Goal: Task Accomplishment & Management: Manage account settings

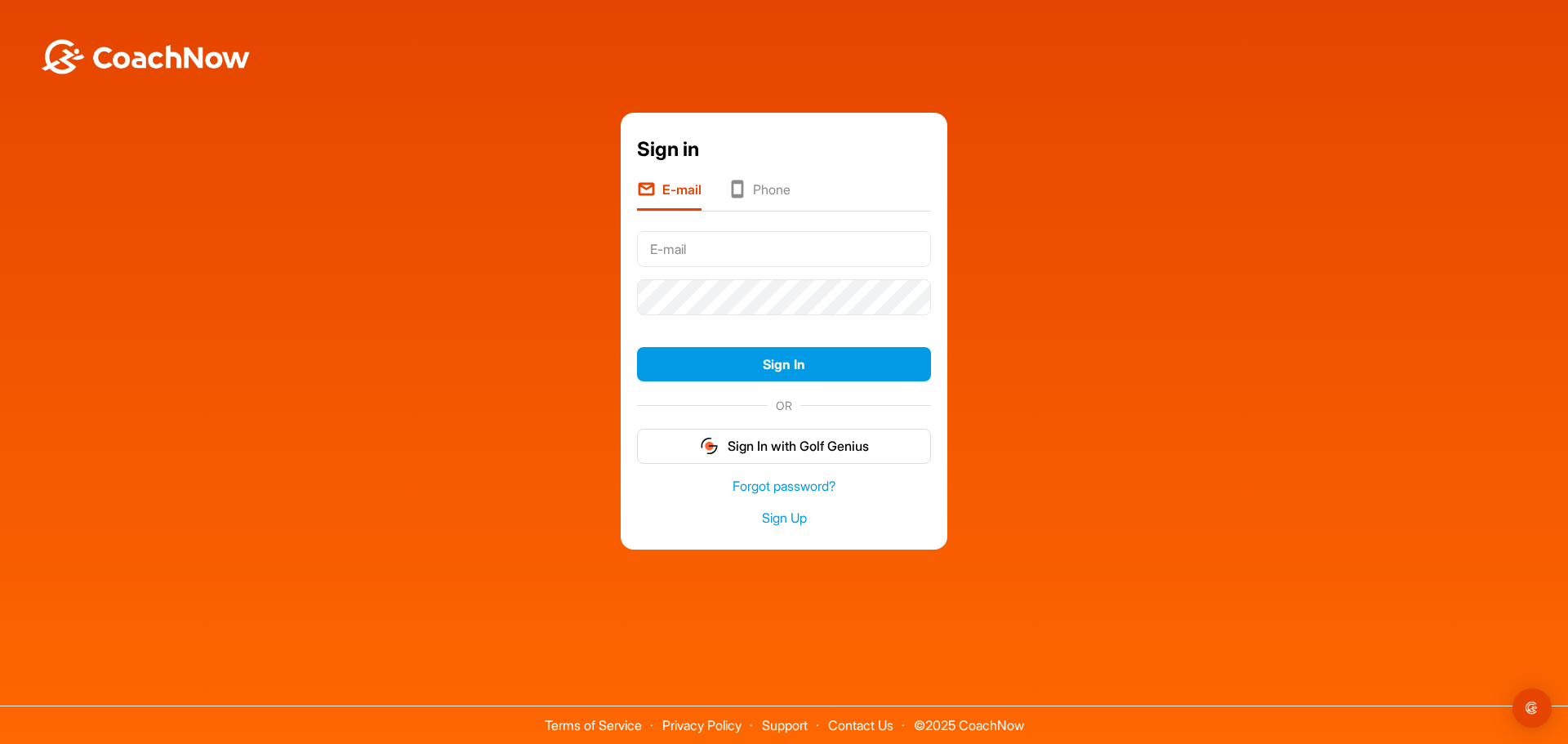
click at [742, 249] on input "text" at bounding box center [784, 249] width 294 height 36
type input "elio.abruzzo@trumpturnberry.com"
click at [1083, 215] on div "Sign in E-mail Phone elio.abruzzo@trumpturnberry.com Sign In OR Sign In with Go…" at bounding box center [784, 331] width 1552 height 438
click at [132, 65] on img at bounding box center [145, 57] width 212 height 35
click at [392, 316] on div "Sign in E-mail Phone Sign In OR Sign In with Golf Genius Forgot password? Sign …" at bounding box center [784, 331] width 1552 height 438
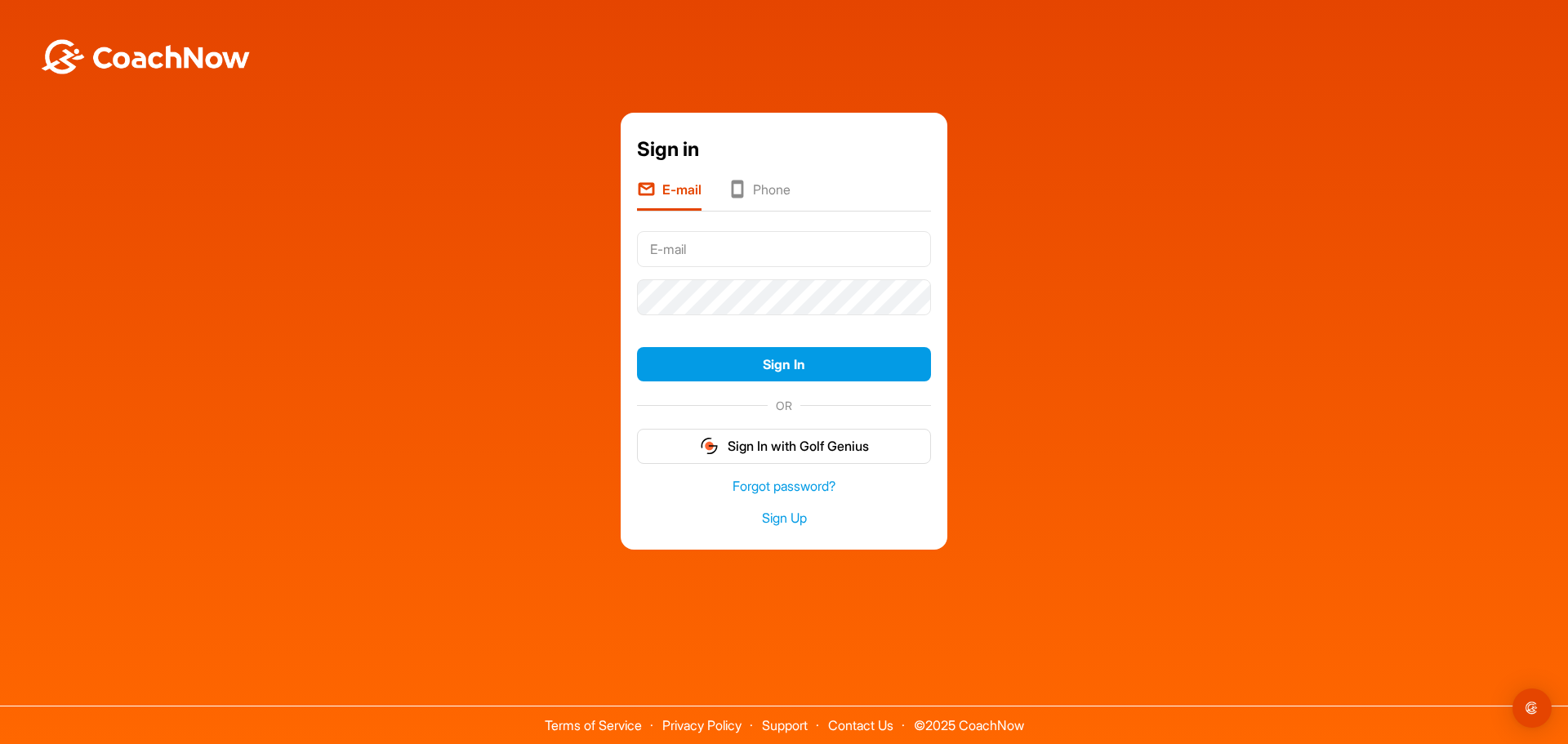
click at [265, 373] on div "Sign in E-mail Phone Sign In OR Sign In with Golf Genius Forgot password? Sign …" at bounding box center [784, 331] width 1552 height 438
drag, startPoint x: 575, startPoint y: 0, endPoint x: 483, endPoint y: 100, distance: 135.9
click at [483, 100] on div "Sign in E-mail Phone Sign In OR Sign In with Golf Genius Forgot password? Sign …" at bounding box center [784, 327] width 1568 height 654
click at [154, 64] on img at bounding box center [145, 57] width 212 height 35
click at [770, 451] on button "Sign In with Golf Genius" at bounding box center [784, 446] width 294 height 35
